Goal: Find contact information: Find contact information

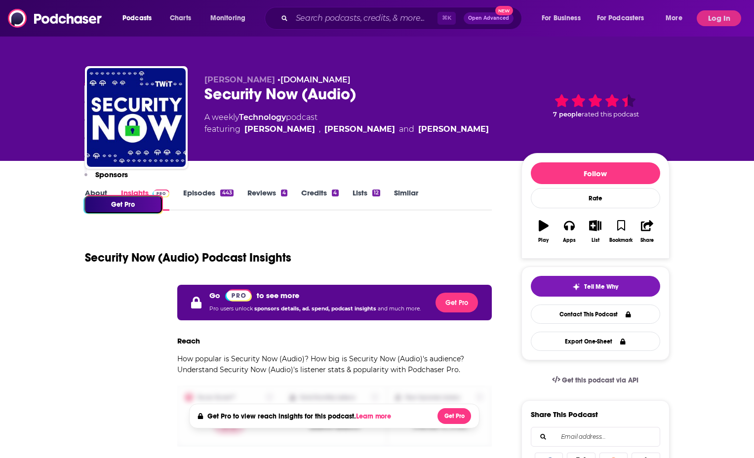
scroll to position [848, 0]
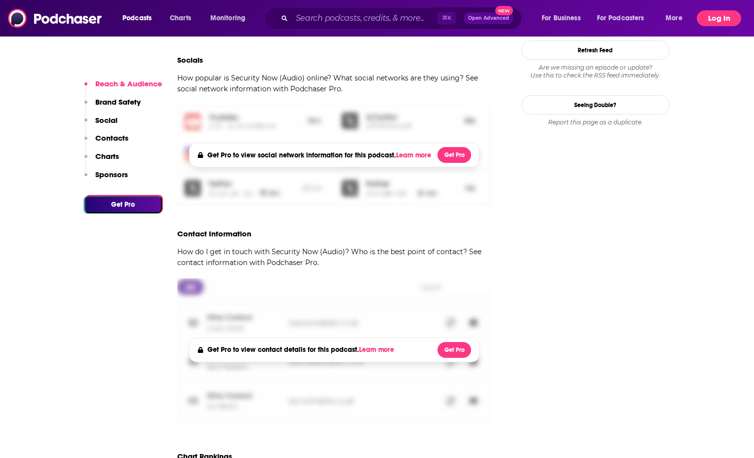
click at [721, 20] on button "Log In" at bounding box center [719, 18] width 44 height 16
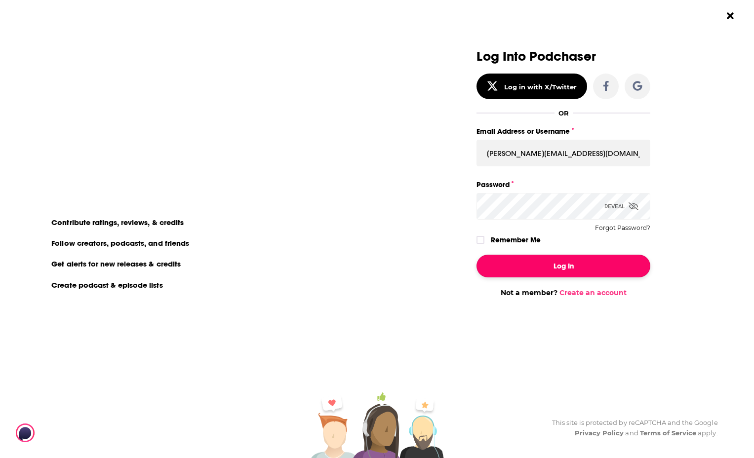
click at [567, 269] on button "Log In" at bounding box center [564, 266] width 174 height 23
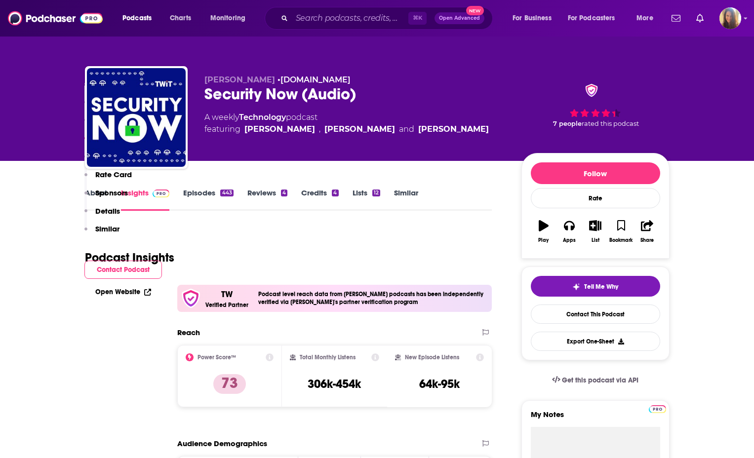
scroll to position [848, 0]
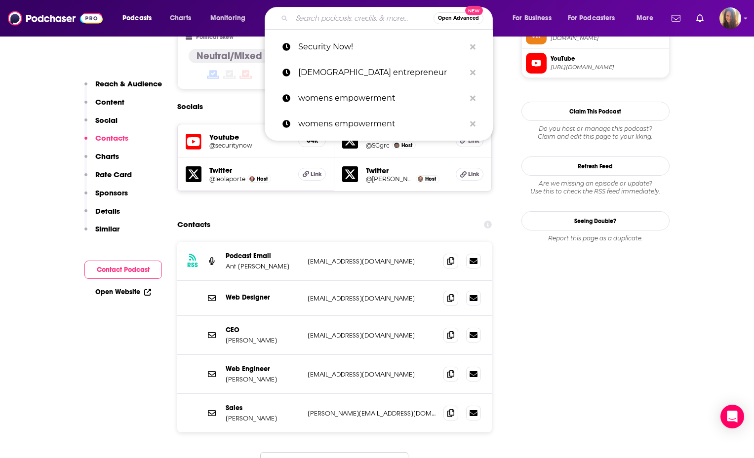
click at [366, 20] on input "Search podcasts, credits, & more..." at bounding box center [363, 18] width 142 height 16
paste input "American Banker Podcast"
type input "American Banker Podcast"
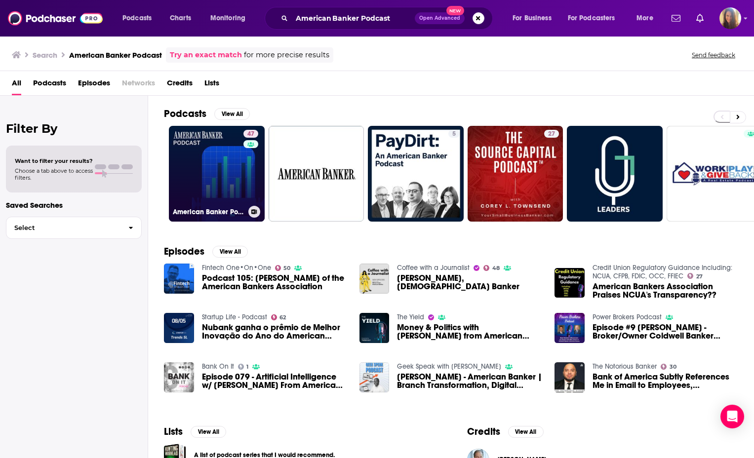
click at [206, 157] on link "47 American Banker Podcast" at bounding box center [217, 174] width 96 height 96
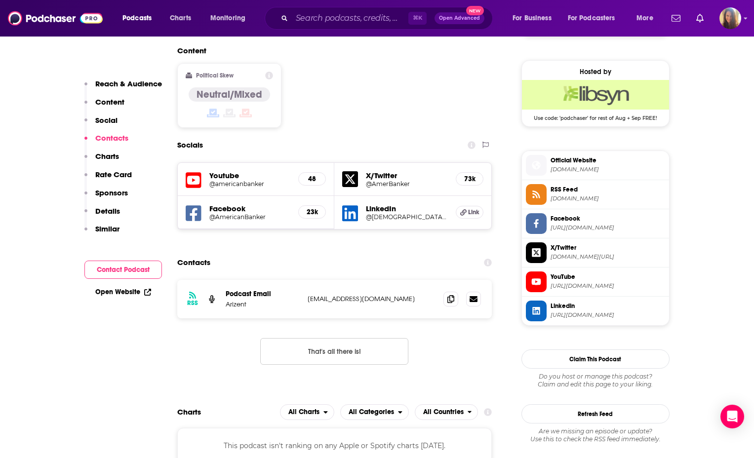
scroll to position [777, 0]
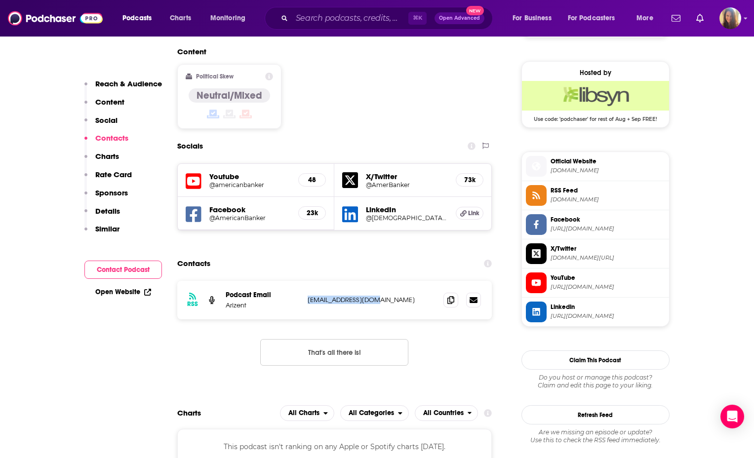
drag, startPoint x: 381, startPoint y: 244, endPoint x: 305, endPoint y: 244, distance: 75.6
click at [305, 281] on div "RSS Podcast Email Arizent [EMAIL_ADDRESS][DOMAIN_NAME] [EMAIL_ADDRESS][DOMAIN_N…" at bounding box center [334, 300] width 315 height 39
click at [452, 296] on icon at bounding box center [451, 300] width 7 height 8
